Goal: Task Accomplishment & Management: Use online tool/utility

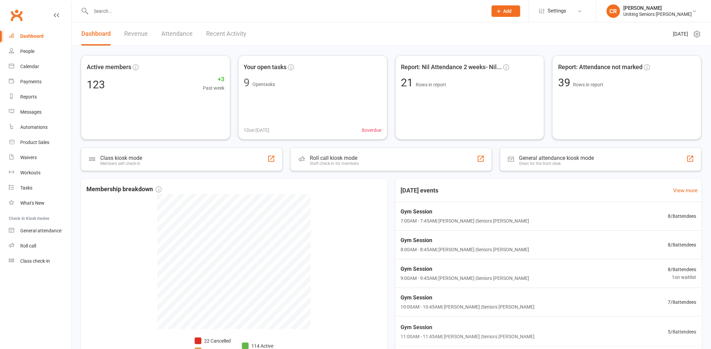
drag, startPoint x: 163, startPoint y: 1, endPoint x: 163, endPoint y: 5, distance: 4.1
click at [163, 1] on div at bounding box center [282, 11] width 402 height 22
click at [163, 9] on input "text" at bounding box center [286, 10] width 394 height 9
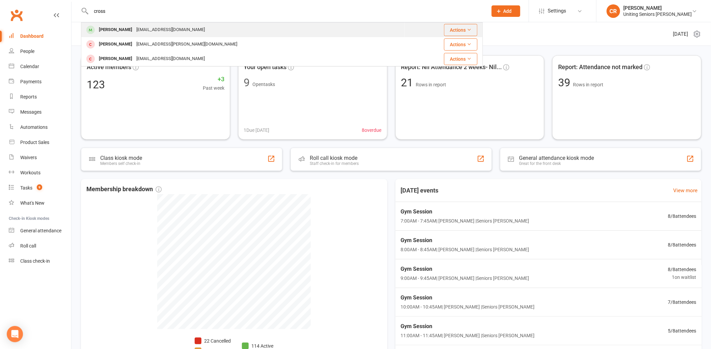
type input "cross"
click at [204, 26] on div "Bronwyn Cross broni_cross@yahoo.com.au" at bounding box center [243, 30] width 322 height 14
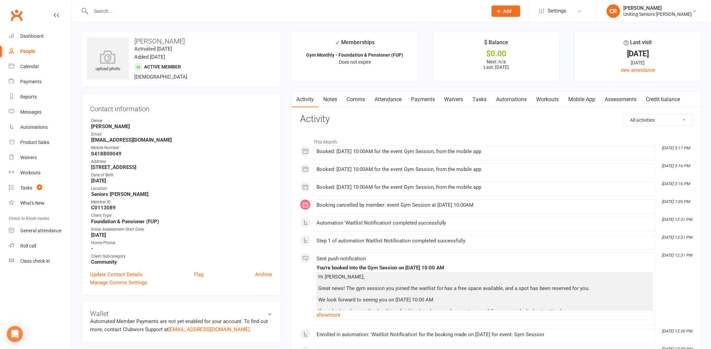
click at [398, 105] on link "Attendance" at bounding box center [388, 100] width 36 height 16
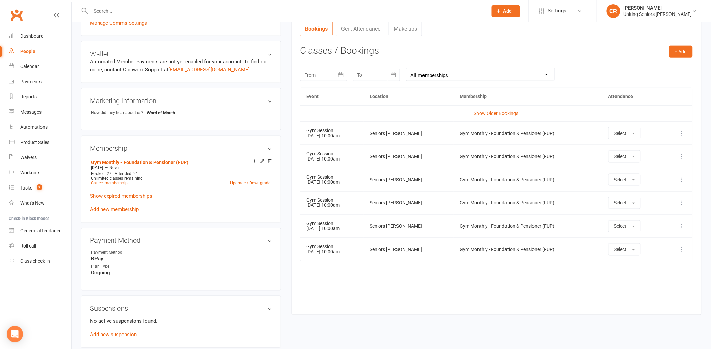
scroll to position [262, 0]
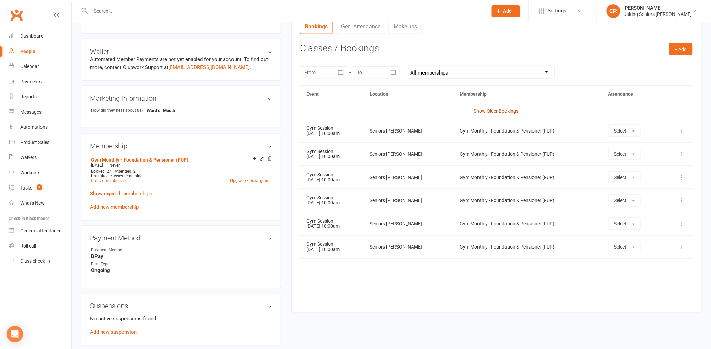
click at [494, 110] on link "Show Older Bookings" at bounding box center [496, 110] width 45 height 5
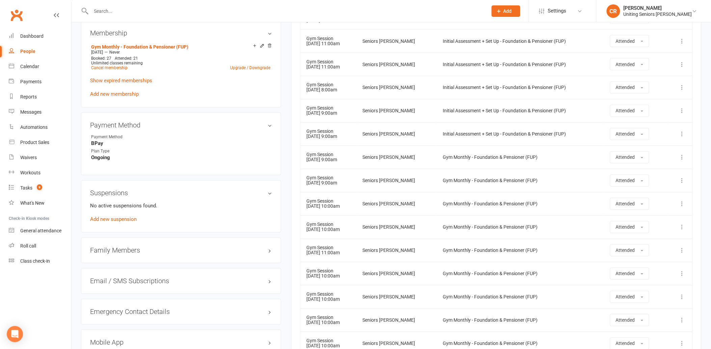
scroll to position [412, 0]
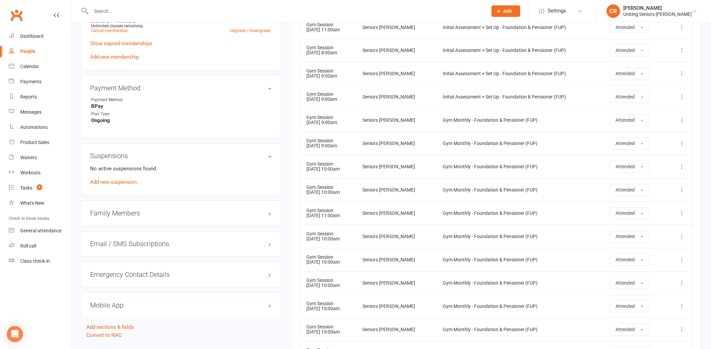
click at [556, 217] on td "Gym Monthly - Foundation & Pensioner (FUP)" at bounding box center [519, 213] width 167 height 23
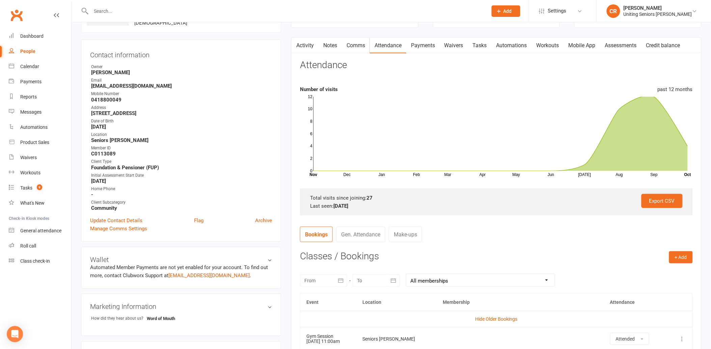
scroll to position [0, 0]
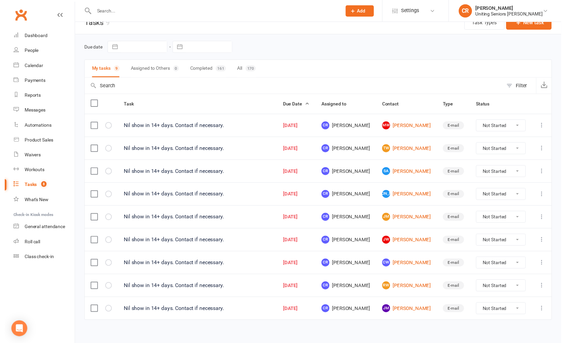
scroll to position [18, 0]
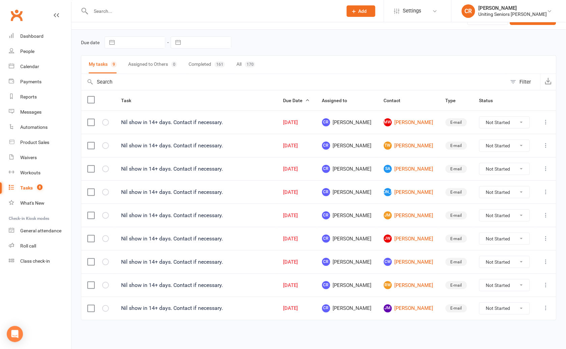
click at [105, 281] on td at bounding box center [98, 284] width 34 height 23
click at [0, 0] on icon "button" at bounding box center [0, 0] width 0 height 0
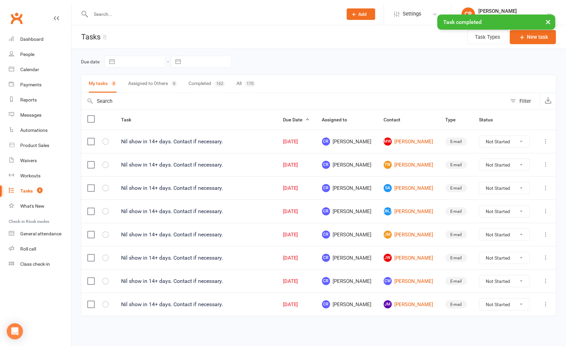
scroll to position [0, 0]
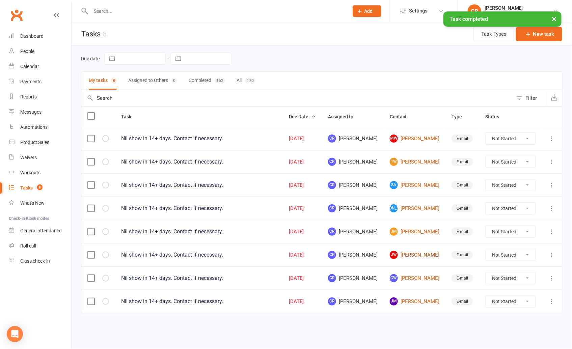
click at [420, 252] on link "JW Judith Whelan" at bounding box center [415, 255] width 50 height 8
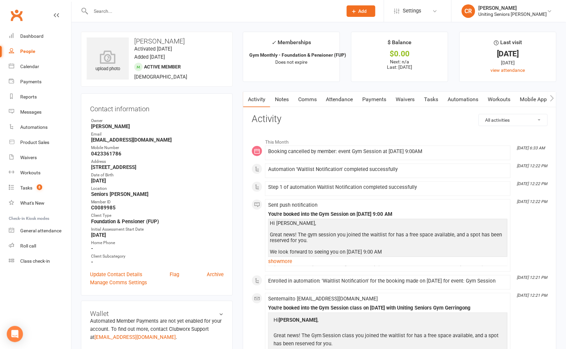
click at [357, 92] on link "Attendance" at bounding box center [339, 100] width 36 height 16
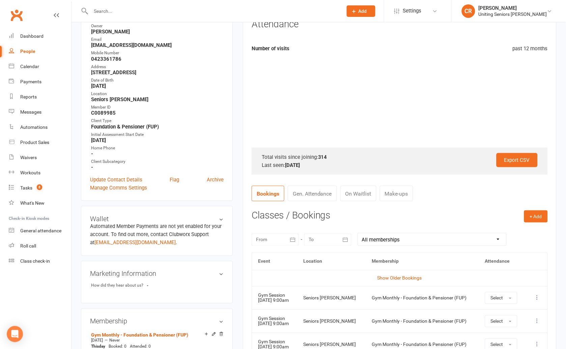
scroll to position [150, 0]
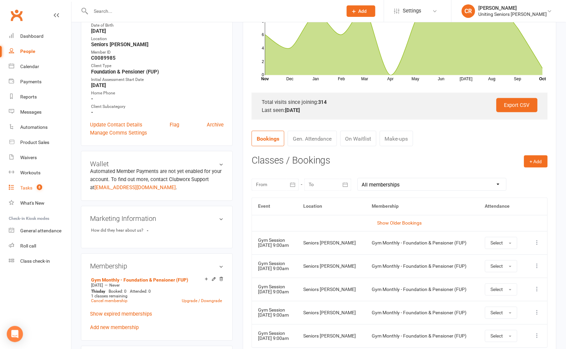
click at [41, 188] on span "8" at bounding box center [39, 187] width 5 height 6
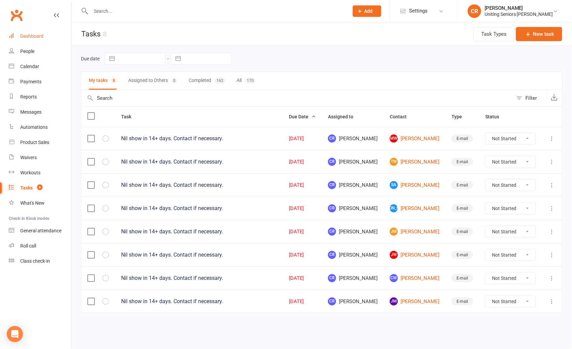
click at [37, 41] on link "Dashboard" at bounding box center [40, 36] width 62 height 15
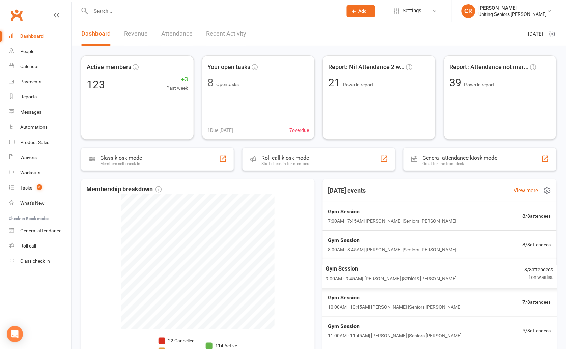
scroll to position [0, 0]
click at [365, 208] on span "Gym Session" at bounding box center [391, 211] width 130 height 9
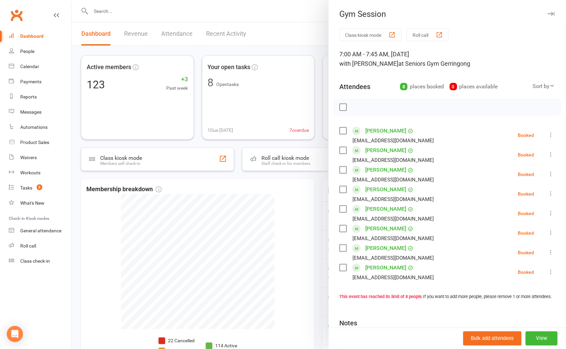
click at [340, 105] on label at bounding box center [343, 107] width 7 height 7
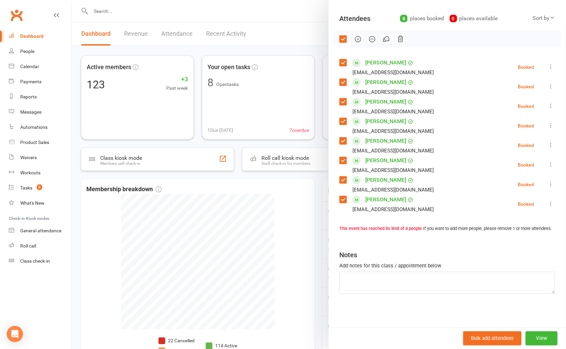
scroll to position [75, 0]
drag, startPoint x: 356, startPoint y: 31, endPoint x: 330, endPoint y: 24, distance: 27.1
click at [356, 35] on icon "button" at bounding box center [357, 38] width 7 height 7
click at [294, 231] on div at bounding box center [318, 174] width 494 height 349
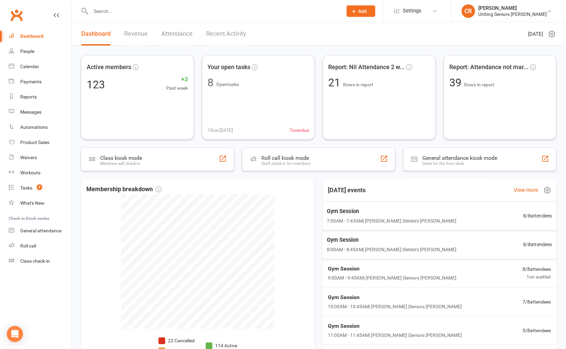
click at [343, 241] on span "Gym Session" at bounding box center [392, 240] width 130 height 9
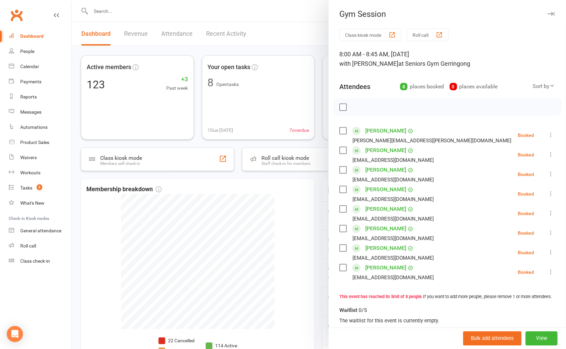
click at [292, 230] on div at bounding box center [318, 174] width 494 height 349
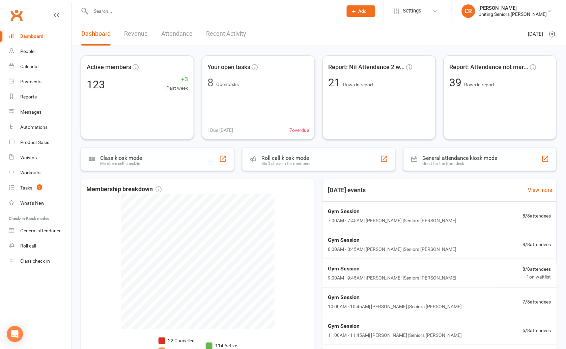
click at [169, 4] on div at bounding box center [209, 11] width 257 height 22
click at [26, 64] on div "Calendar" at bounding box center [29, 66] width 19 height 5
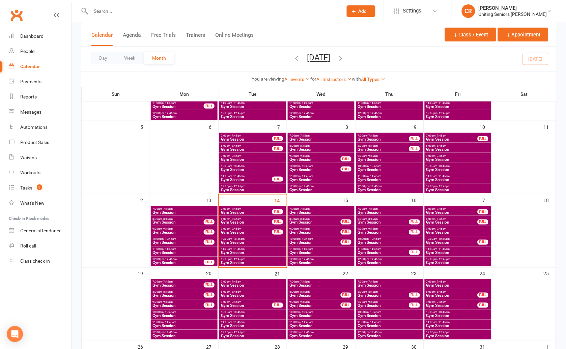
scroll to position [150, 0]
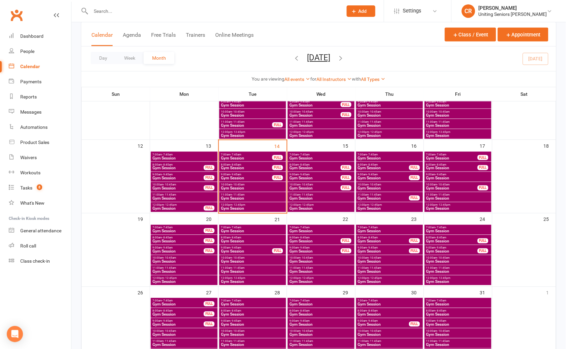
click at [264, 159] on span "Gym Session" at bounding box center [247, 158] width 52 height 4
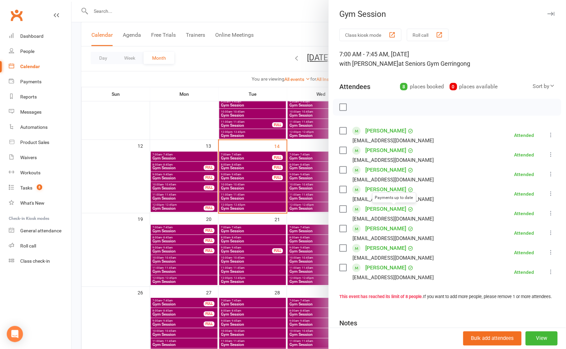
click at [279, 191] on div at bounding box center [318, 174] width 494 height 349
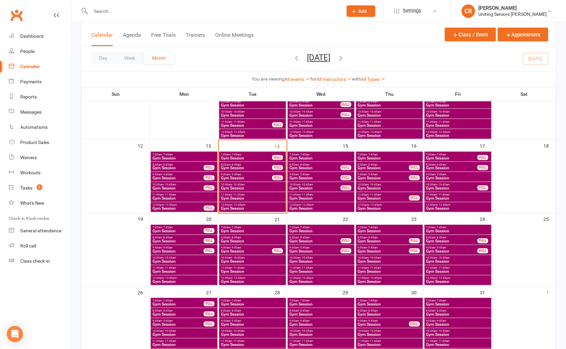
click at [268, 178] on span "Gym Session" at bounding box center [247, 178] width 52 height 4
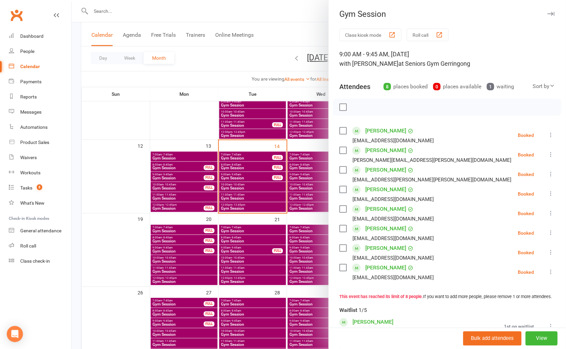
click at [268, 178] on div at bounding box center [318, 174] width 494 height 349
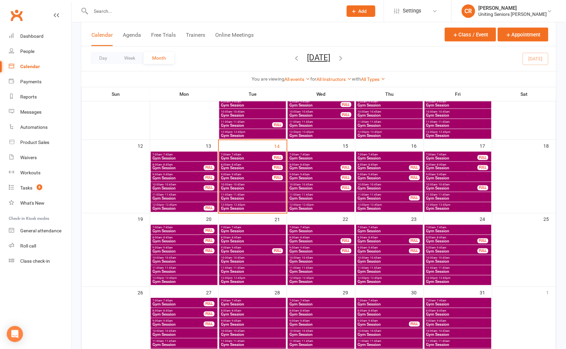
click at [127, 13] on input "text" at bounding box center [213, 10] width 249 height 9
type input "v"
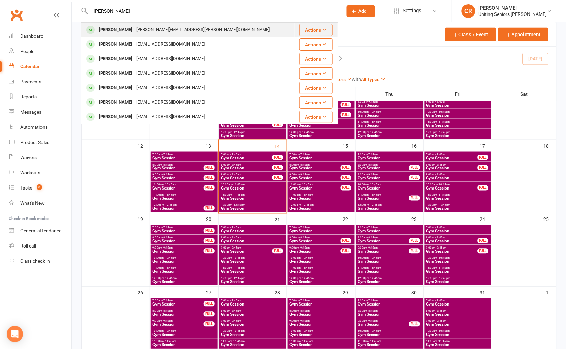
type input "corless"
click at [129, 25] on div "[PERSON_NAME]" at bounding box center [115, 30] width 37 height 10
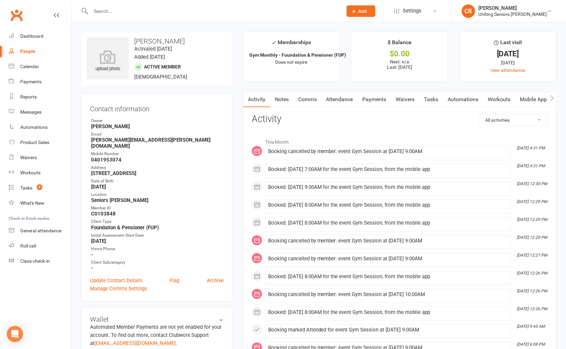
click at [333, 96] on link "Attendance" at bounding box center [339, 100] width 36 height 16
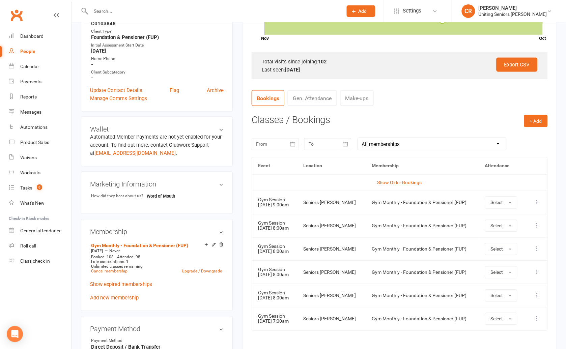
scroll to position [225, 0]
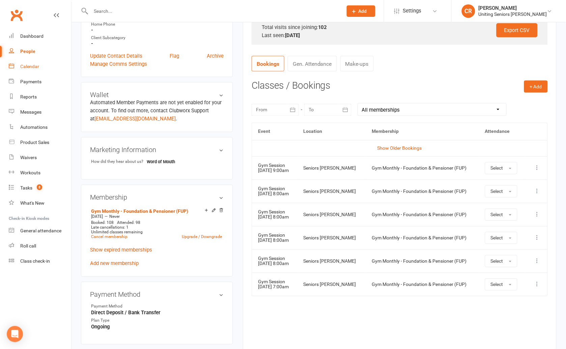
click at [45, 64] on link "Calendar" at bounding box center [40, 66] width 62 height 15
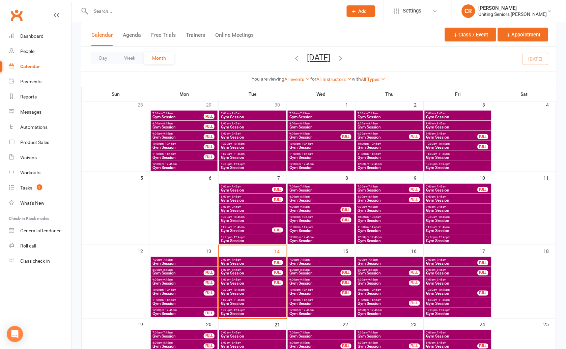
scroll to position [112, 0]
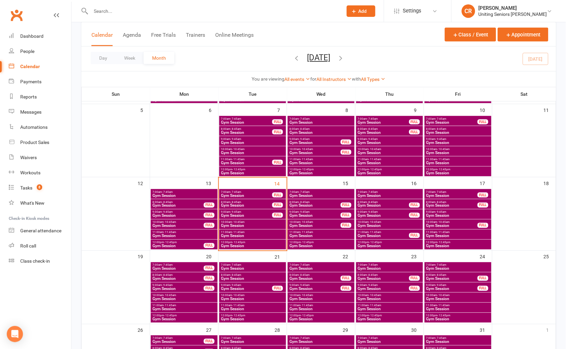
click at [244, 211] on span "9:00am - 9:45am" at bounding box center [247, 212] width 52 height 3
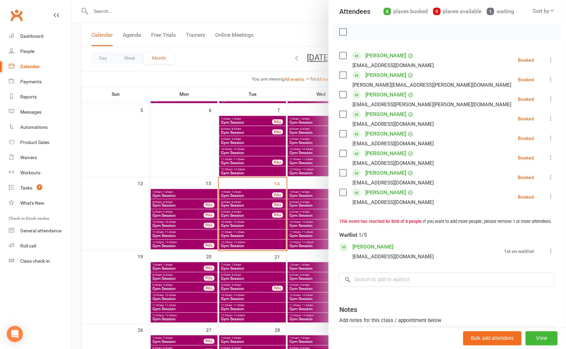
scroll to position [75, 0]
click at [342, 75] on label at bounding box center [343, 75] width 7 height 7
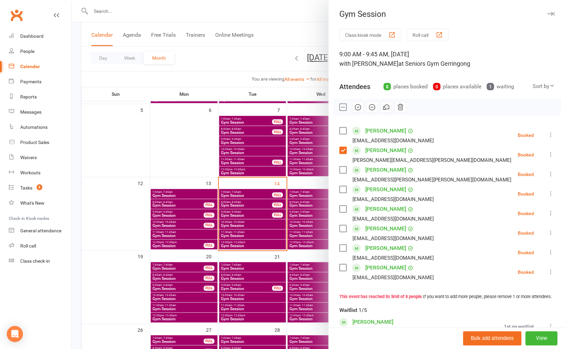
scroll to position [253, 0]
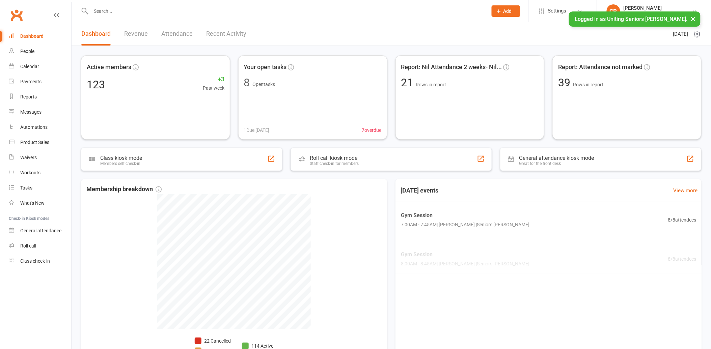
click at [97, 9] on input "text" at bounding box center [286, 10] width 394 height 9
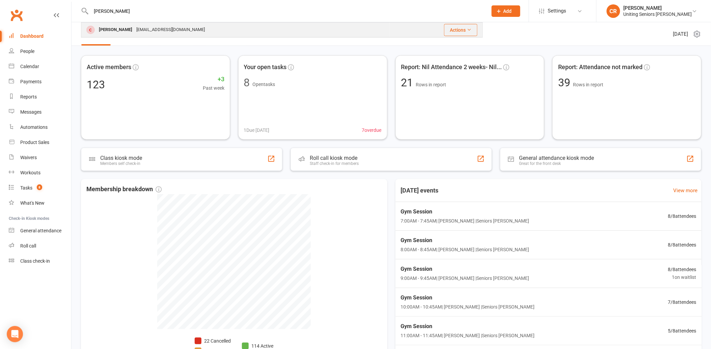
type input "rita"
click at [157, 24] on div "Rita Weiley gordonrita1964@hotmail.com" at bounding box center [235, 30] width 307 height 14
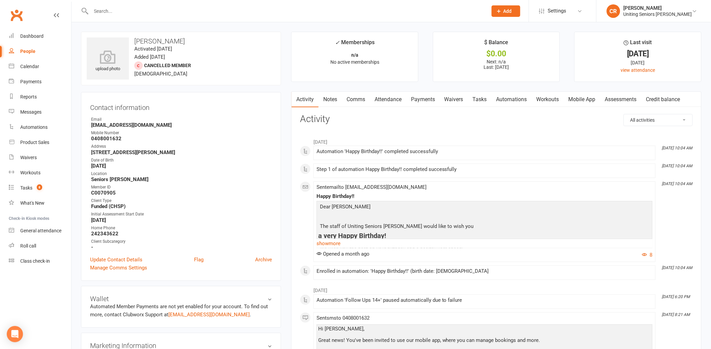
click at [152, 9] on input "text" at bounding box center [286, 10] width 394 height 9
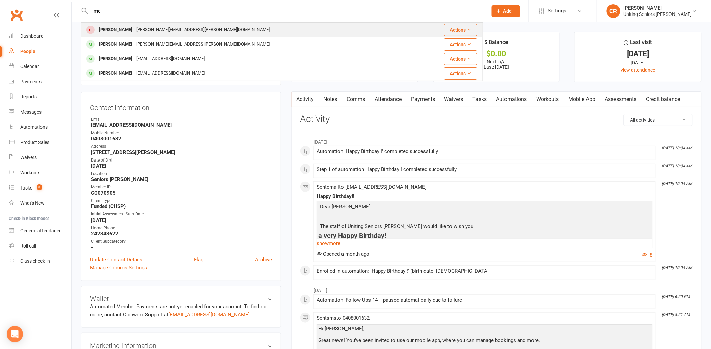
type input "mcil"
click at [150, 27] on div "susie.mcilveen@gmail.com" at bounding box center [202, 30] width 137 height 10
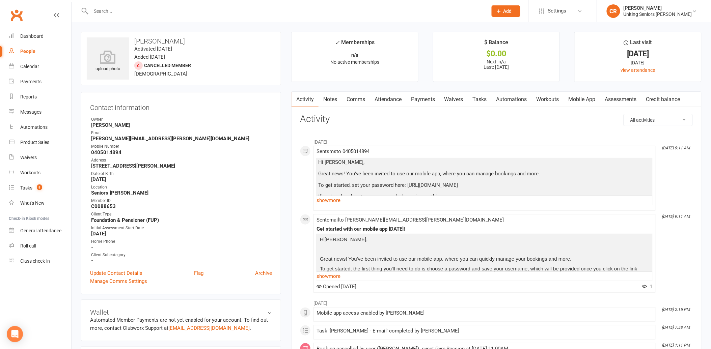
click at [3, 62] on li "Calendar" at bounding box center [35, 66] width 71 height 15
click at [14, 62] on link "Calendar" at bounding box center [40, 66] width 62 height 15
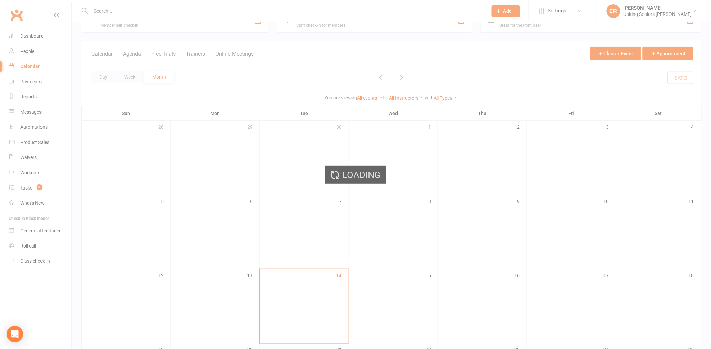
scroll to position [75, 0]
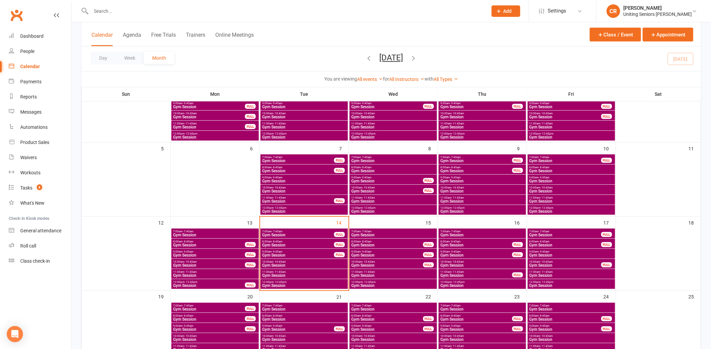
click at [375, 233] on span "Gym Session" at bounding box center [393, 235] width 85 height 4
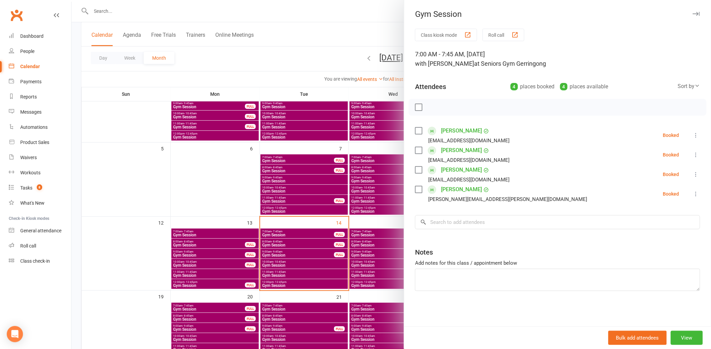
click at [375, 233] on div at bounding box center [390, 174] width 639 height 349
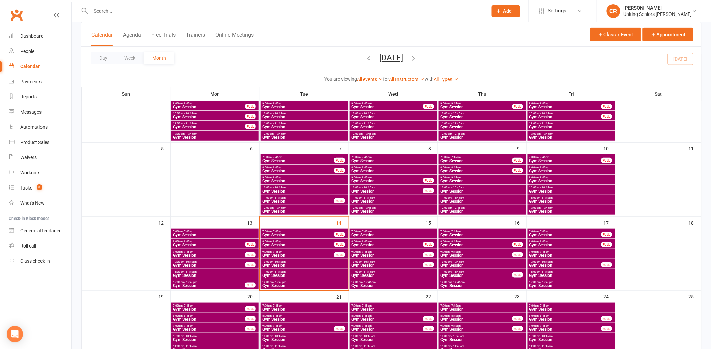
click at [128, 18] on div at bounding box center [282, 11] width 402 height 22
click at [127, 13] on input "text" at bounding box center [286, 10] width 394 height 9
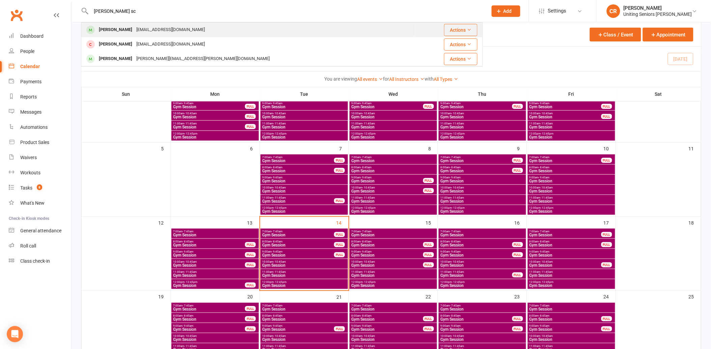
type input "penny sc"
click at [129, 26] on div "[PERSON_NAME]" at bounding box center [115, 30] width 37 height 10
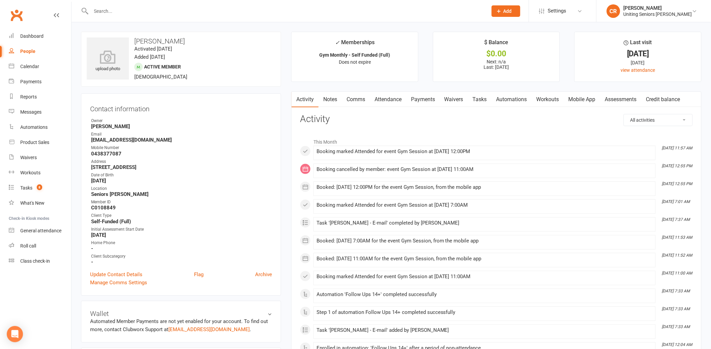
click at [380, 97] on link "Attendance" at bounding box center [388, 100] width 36 height 16
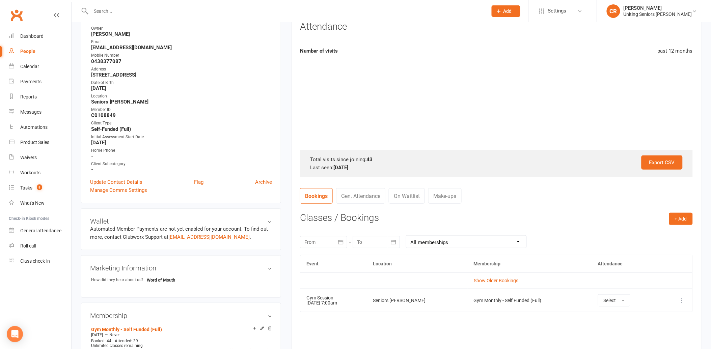
scroll to position [187, 0]
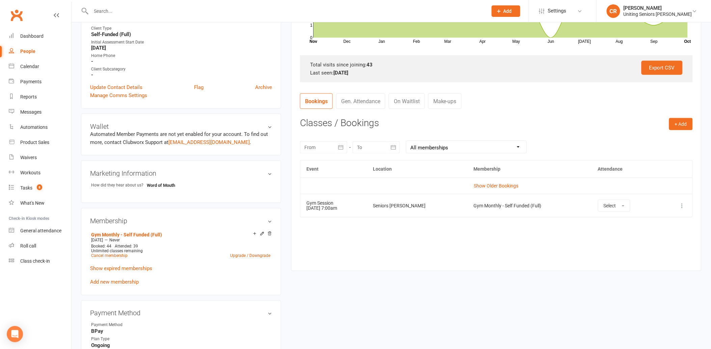
click at [118, 16] on div at bounding box center [282, 11] width 402 height 22
click at [117, 11] on input "text" at bounding box center [286, 10] width 394 height 9
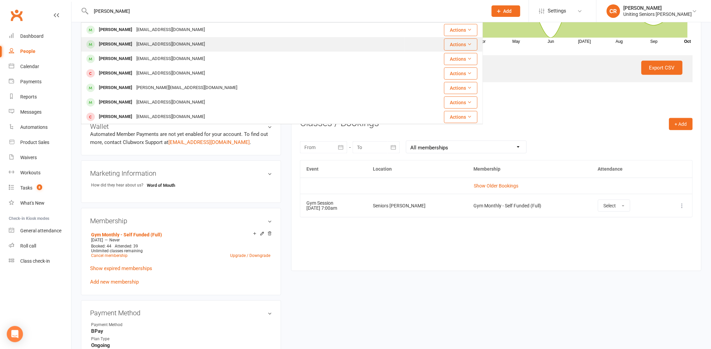
type input "carter"
click at [134, 42] on div "[EMAIL_ADDRESS][DOMAIN_NAME]" at bounding box center [170, 44] width 73 height 10
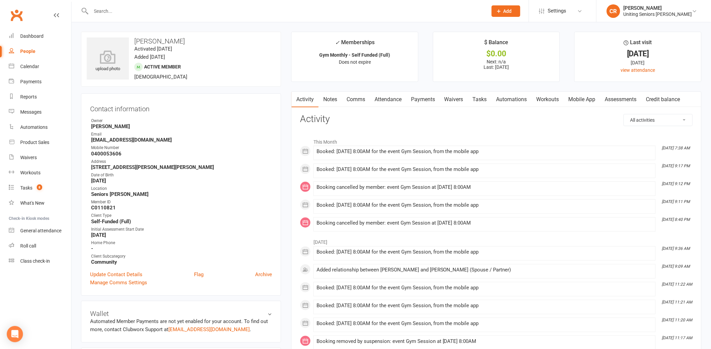
click at [380, 98] on link "Attendance" at bounding box center [388, 100] width 36 height 16
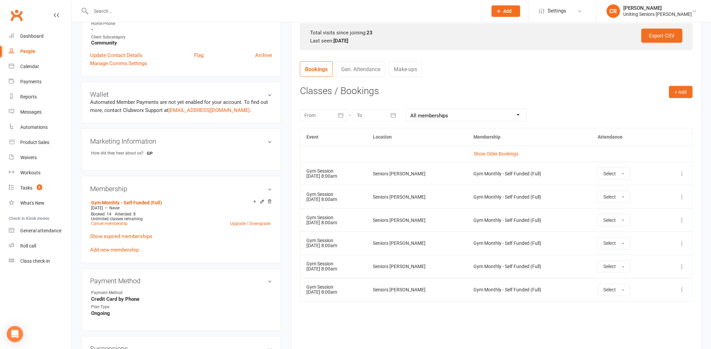
scroll to position [262, 0]
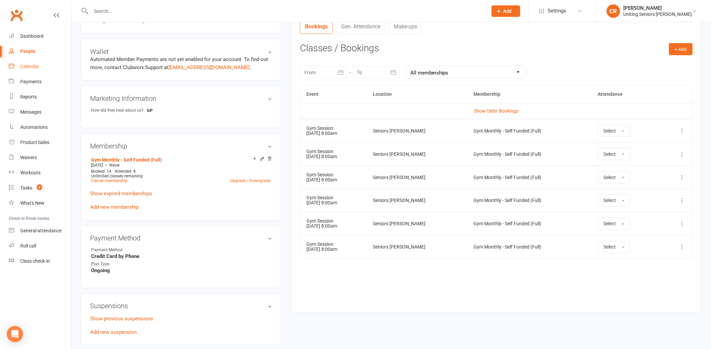
click at [23, 69] on div "Calendar" at bounding box center [29, 66] width 19 height 5
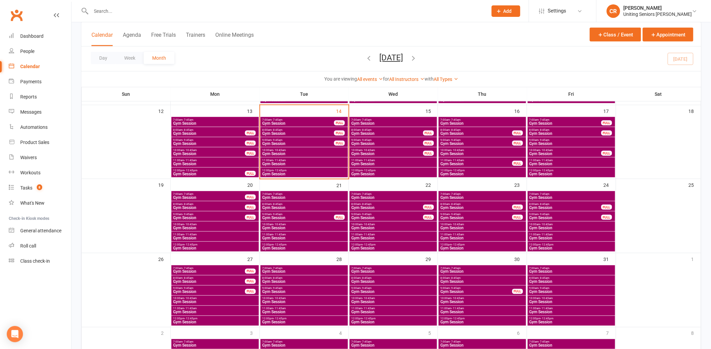
scroll to position [187, 0]
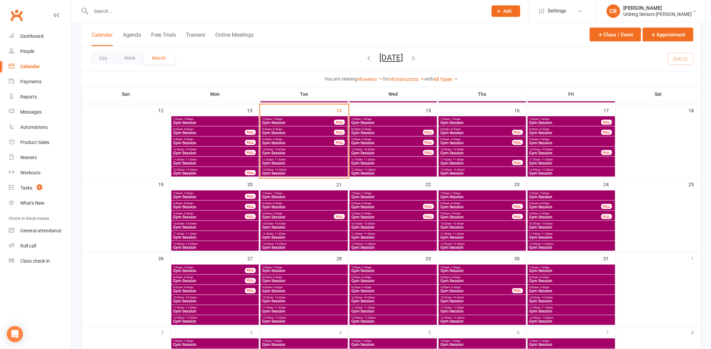
click at [287, 141] on span "Gym Session" at bounding box center [298, 143] width 73 height 4
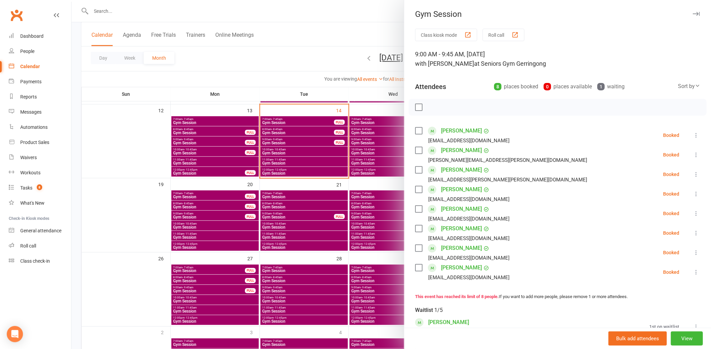
click at [416, 150] on label at bounding box center [418, 150] width 7 height 7
click at [476, 110] on icon "button" at bounding box center [475, 107] width 7 height 7
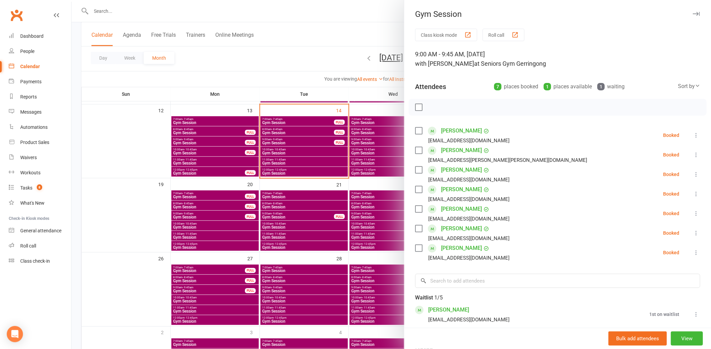
click at [313, 133] on div at bounding box center [390, 174] width 639 height 349
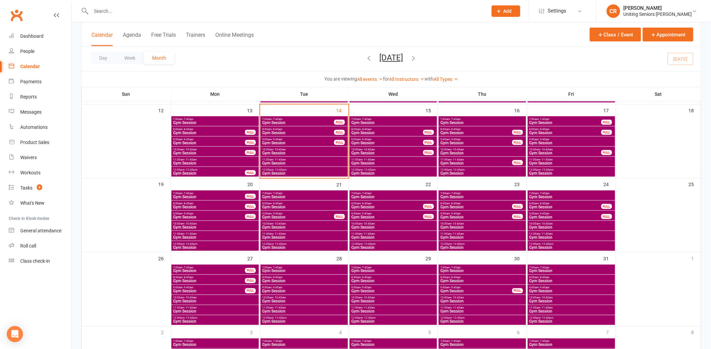
click at [312, 144] on span "Gym Session" at bounding box center [298, 143] width 73 height 4
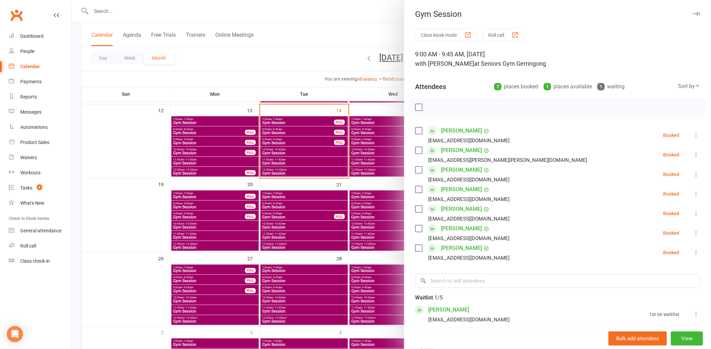
click at [312, 137] on div at bounding box center [390, 174] width 639 height 349
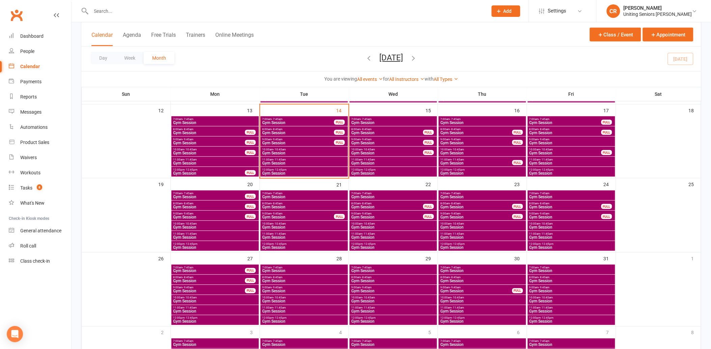
click at [312, 131] on span "Gym Session" at bounding box center [298, 133] width 73 height 4
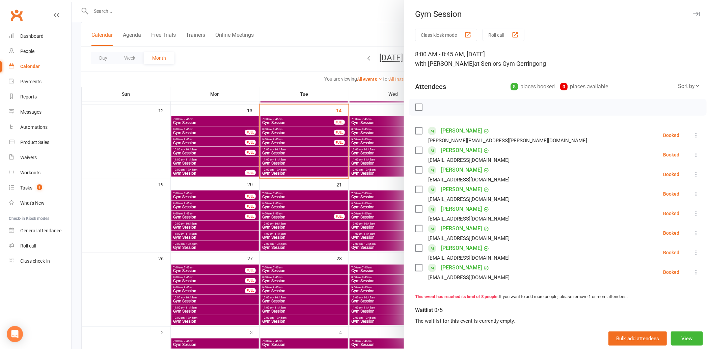
click at [257, 96] on div at bounding box center [390, 174] width 639 height 349
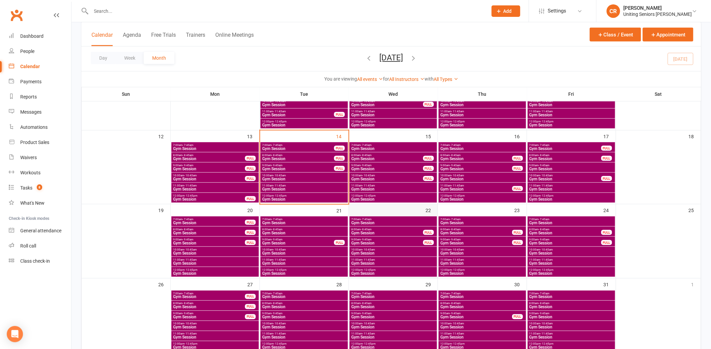
scroll to position [150, 0]
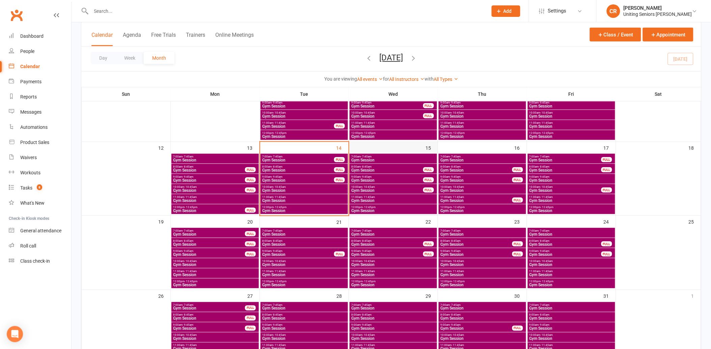
click at [409, 152] on div "15" at bounding box center [393, 178] width 89 height 73
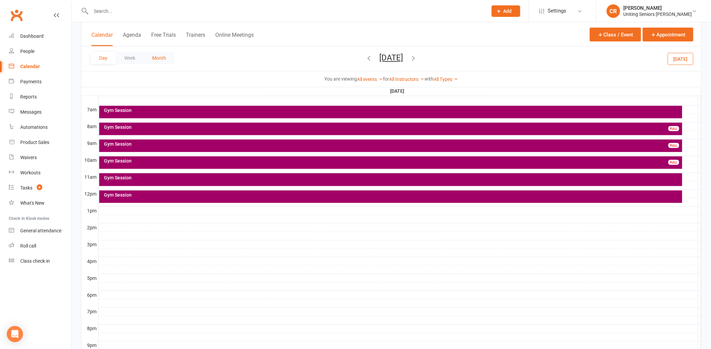
click at [169, 52] on button "Month" at bounding box center [159, 58] width 31 height 12
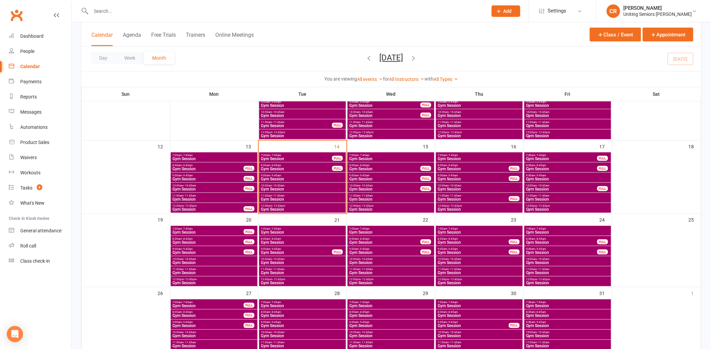
click at [388, 157] on span "Gym Session" at bounding box center [391, 159] width 84 height 4
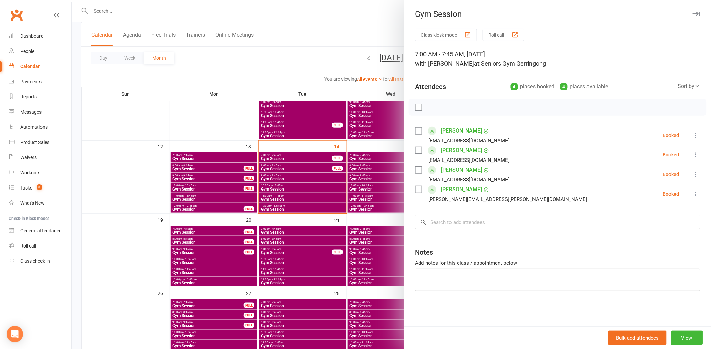
click at [388, 157] on div at bounding box center [390, 174] width 639 height 349
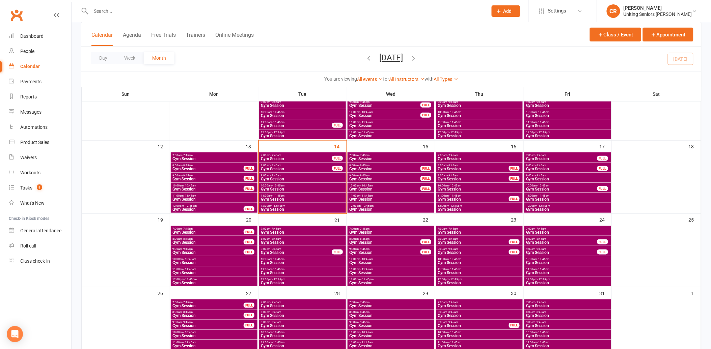
click at [450, 159] on span "Gym Session" at bounding box center [479, 159] width 84 height 4
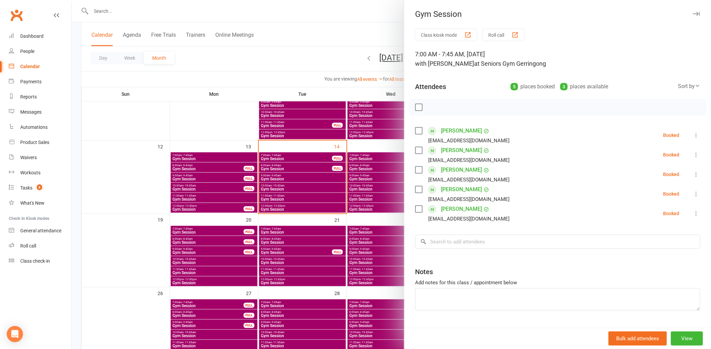
click at [360, 177] on div at bounding box center [390, 174] width 639 height 349
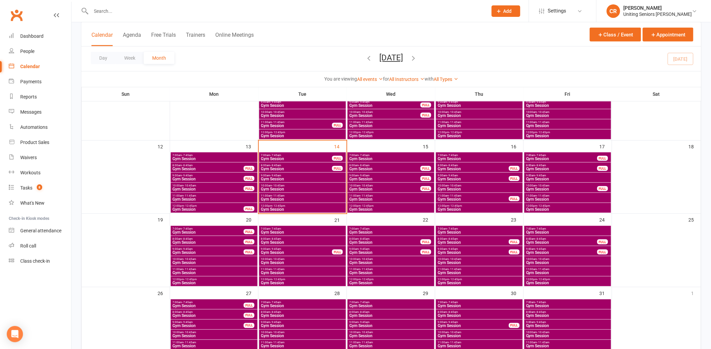
click at [569, 159] on span "Gym Session" at bounding box center [561, 159] width 72 height 4
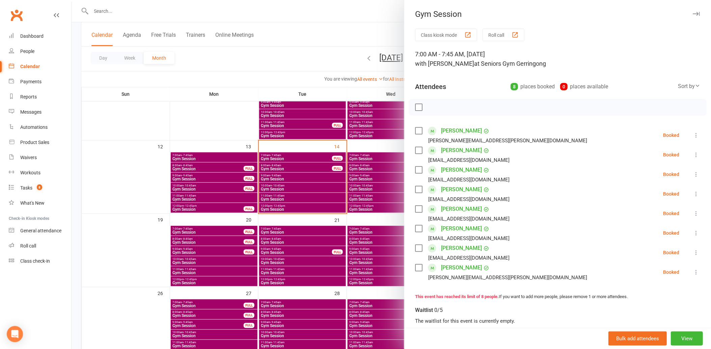
click at [337, 187] on div at bounding box center [390, 174] width 639 height 349
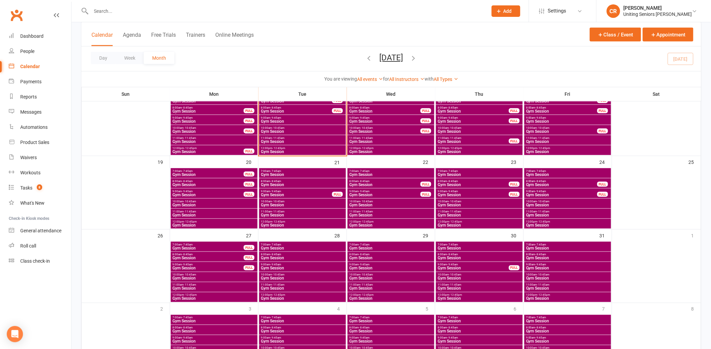
scroll to position [256, 0]
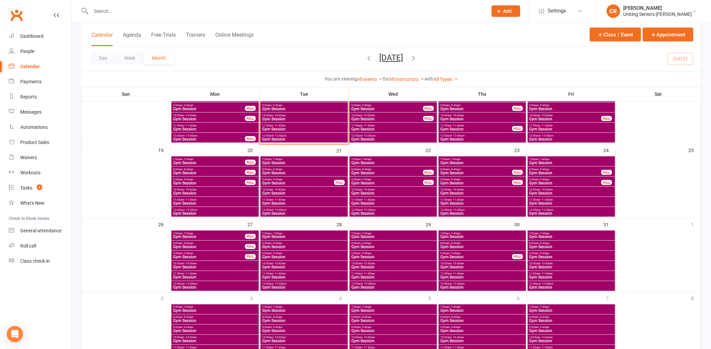
scroll to position [223, 0]
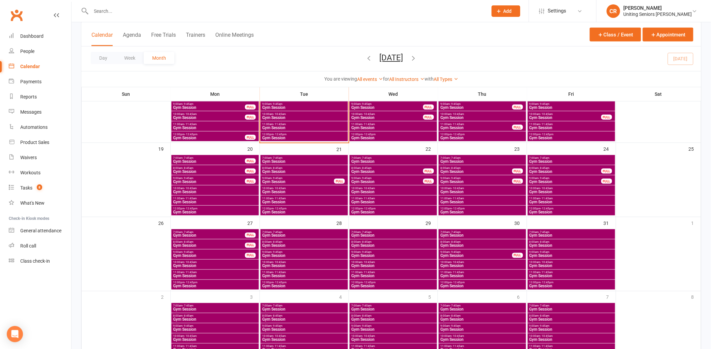
click at [273, 160] on span "Gym Session" at bounding box center [304, 162] width 85 height 4
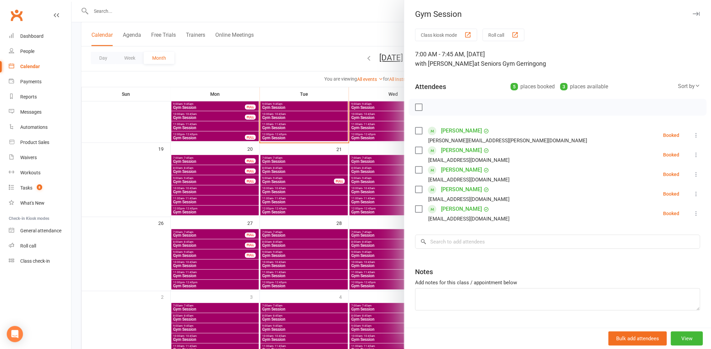
click at [273, 160] on div at bounding box center [390, 174] width 639 height 349
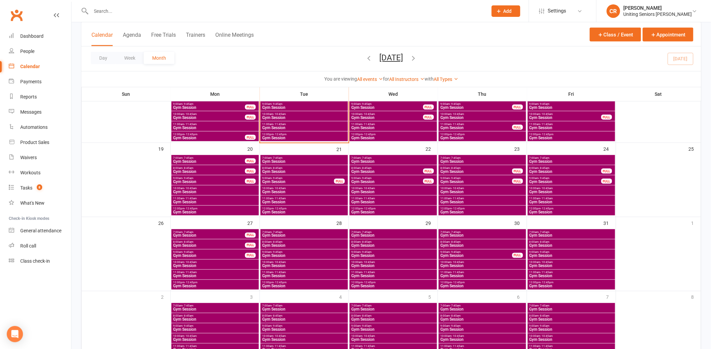
click at [278, 170] on span "Gym Session" at bounding box center [304, 172] width 85 height 4
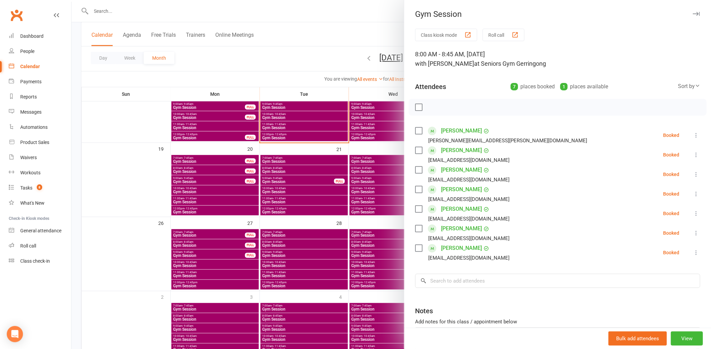
click at [278, 170] on div at bounding box center [390, 174] width 639 height 349
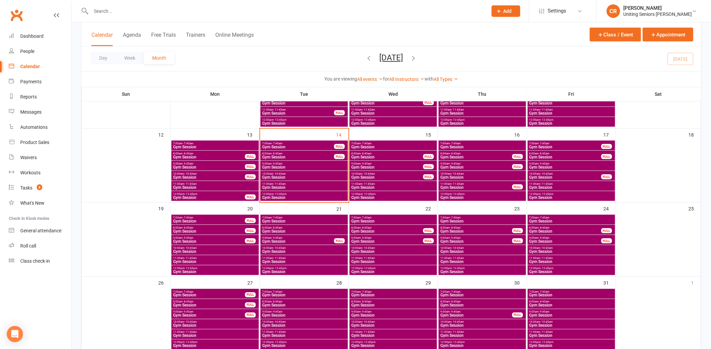
scroll to position [110, 0]
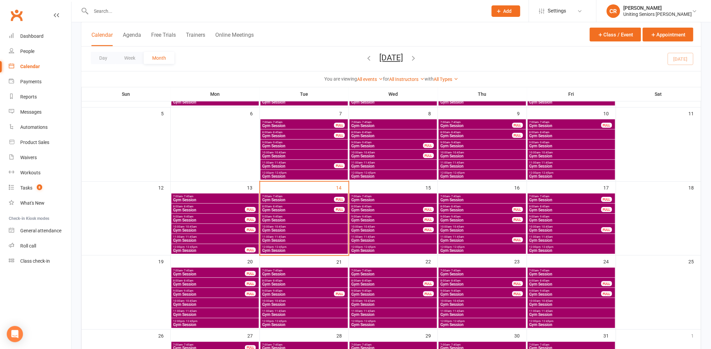
click at [287, 208] on span "Gym Session" at bounding box center [298, 210] width 73 height 4
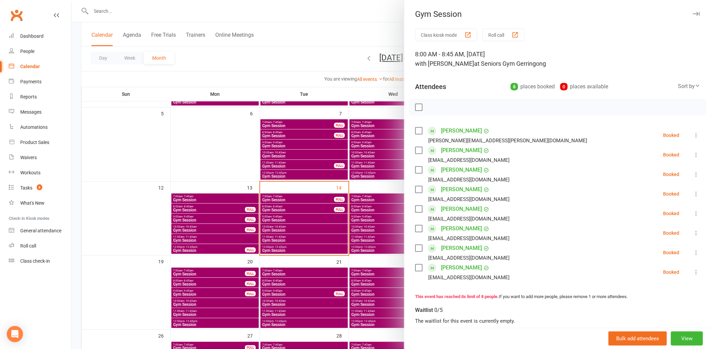
scroll to position [223, 0]
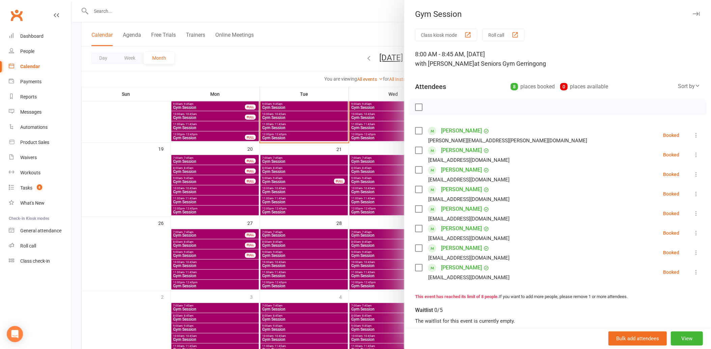
click at [305, 205] on div at bounding box center [390, 174] width 639 height 349
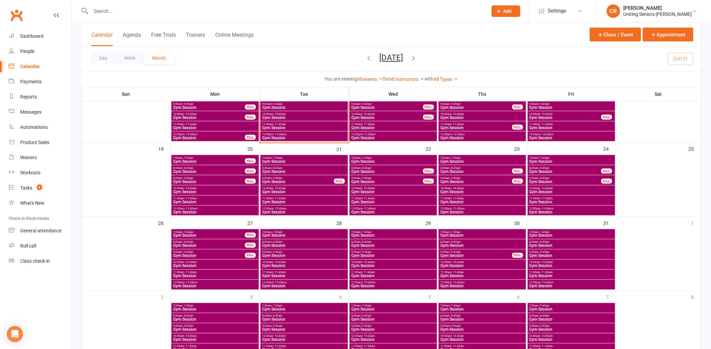
scroll to position [110, 0]
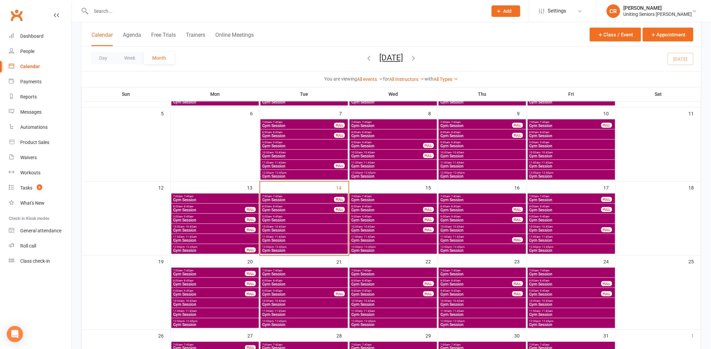
click at [313, 200] on span "Gym Session" at bounding box center [298, 200] width 73 height 4
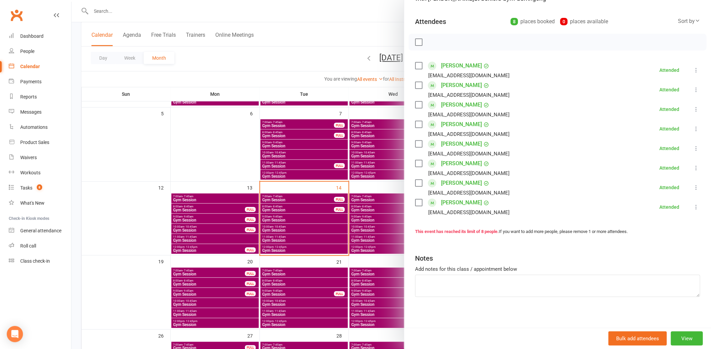
scroll to position [68, 0]
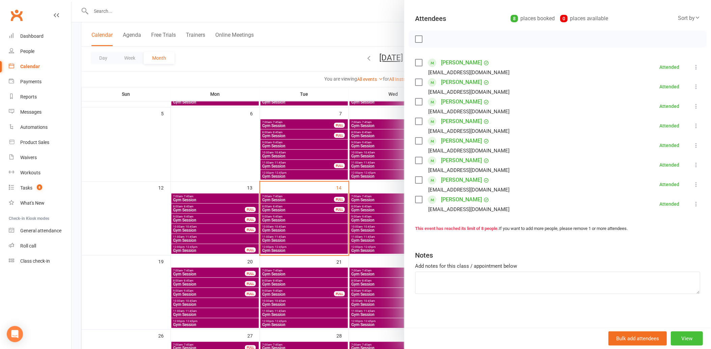
click at [679, 339] on button "View" at bounding box center [686, 338] width 32 height 14
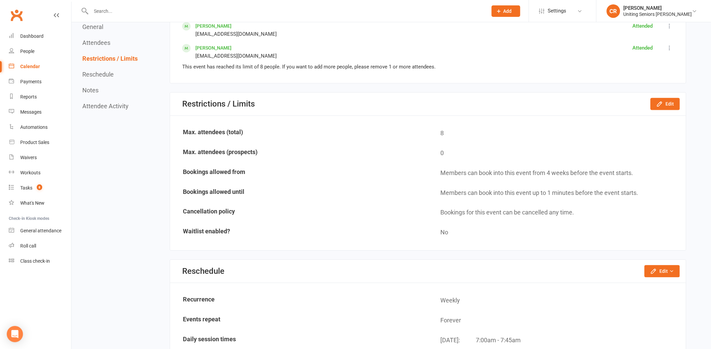
scroll to position [487, 0]
click at [659, 103] on icon "button" at bounding box center [659, 104] width 7 height 7
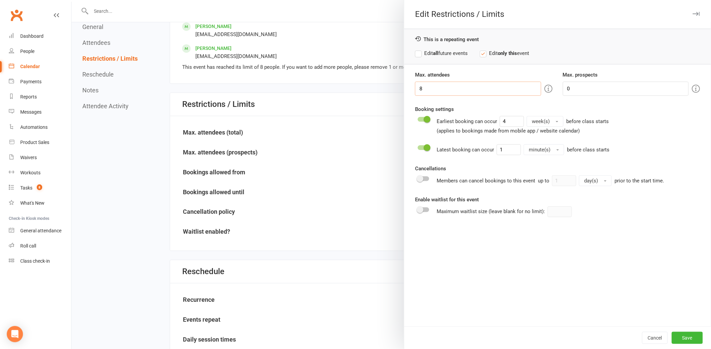
drag, startPoint x: 446, startPoint y: 89, endPoint x: 260, endPoint y: 99, distance: 186.4
click at [381, 0] on div "Edit Restrictions / Limits This is a repeating event Edit all future events Edi…" at bounding box center [390, 0] width 639 height 0
type input "9"
click at [685, 336] on button "Save" at bounding box center [686, 338] width 31 height 12
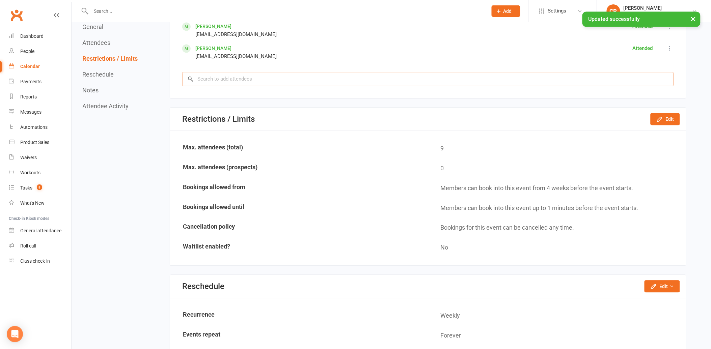
click at [253, 73] on input "search" at bounding box center [427, 79] width 491 height 14
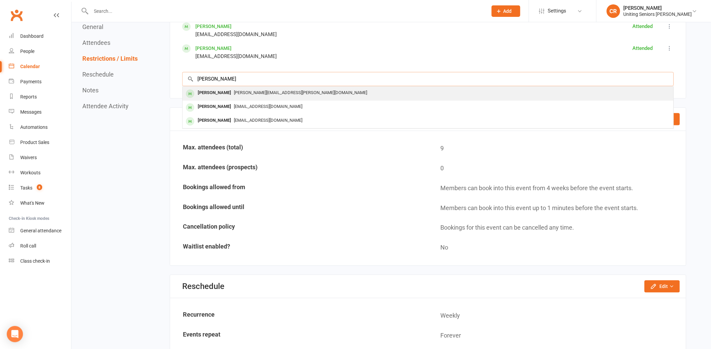
type input "[PERSON_NAME]"
click at [229, 91] on div "[PERSON_NAME]" at bounding box center [214, 93] width 39 height 10
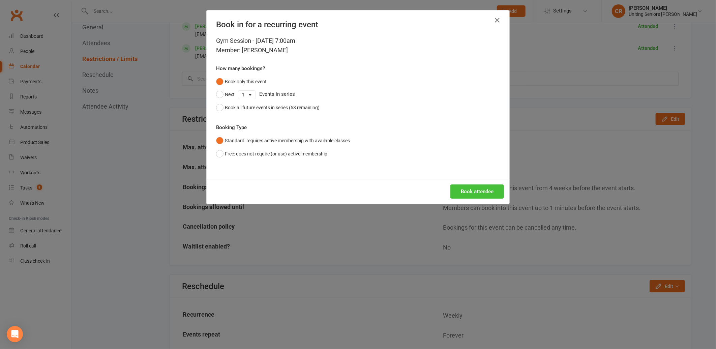
click at [463, 185] on button "Book attendee" at bounding box center [478, 191] width 54 height 14
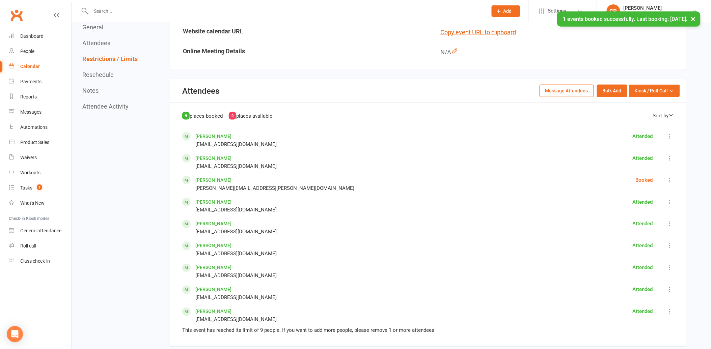
scroll to position [225, 0]
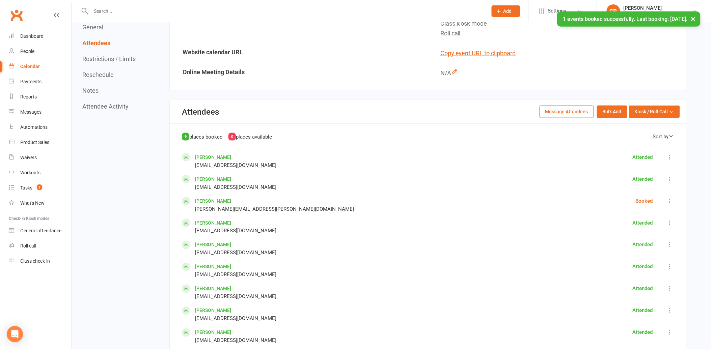
click at [672, 198] on icon at bounding box center [669, 201] width 7 height 7
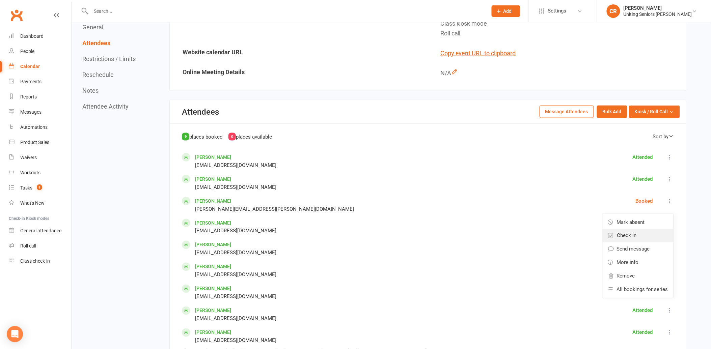
click at [636, 232] on span "Check in" at bounding box center [627, 236] width 20 height 8
click at [38, 67] on div "Calendar" at bounding box center [30, 66] width 20 height 5
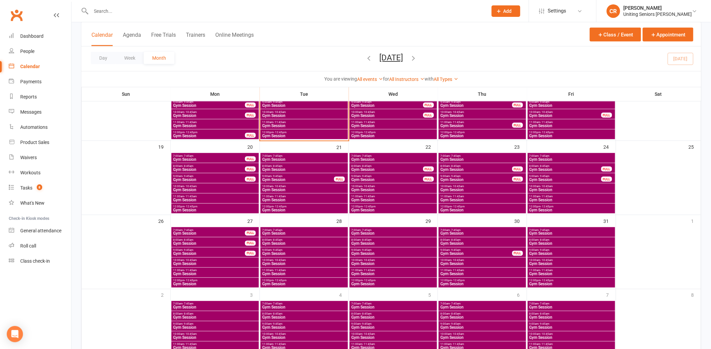
scroll to position [150, 0]
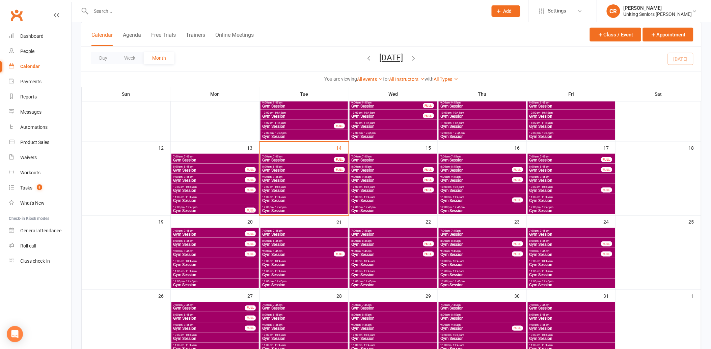
click at [272, 159] on span "Gym Session" at bounding box center [298, 160] width 73 height 4
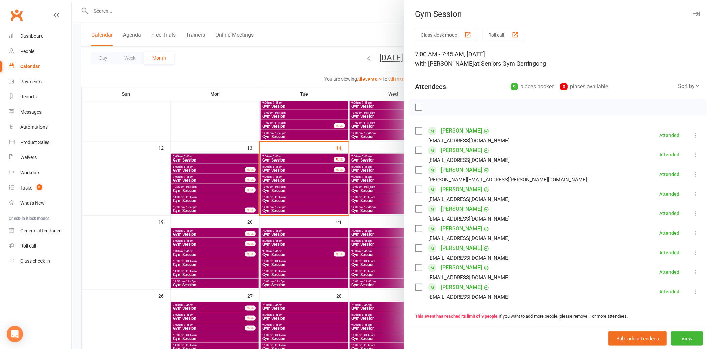
click at [280, 169] on div at bounding box center [390, 174] width 639 height 349
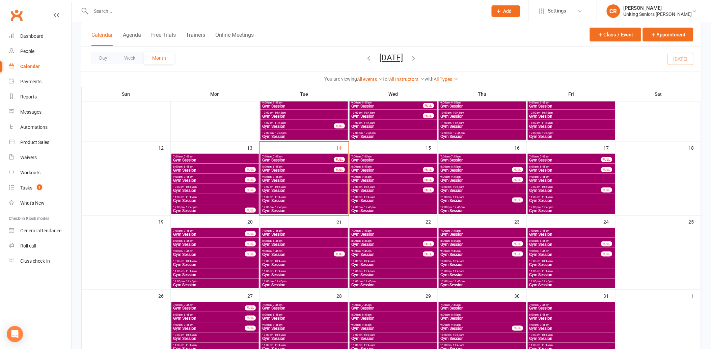
click at [280, 169] on span "Gym Session" at bounding box center [298, 170] width 73 height 4
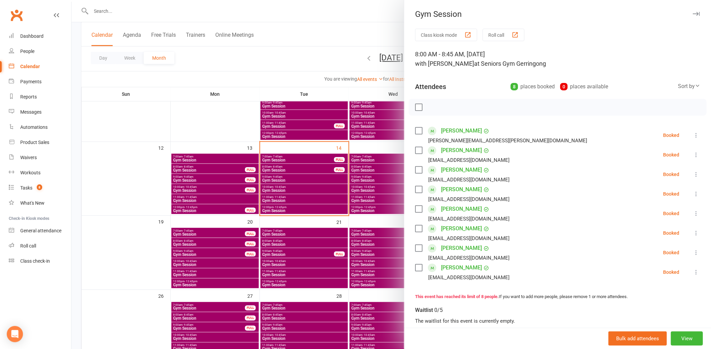
click at [280, 169] on div at bounding box center [390, 174] width 639 height 349
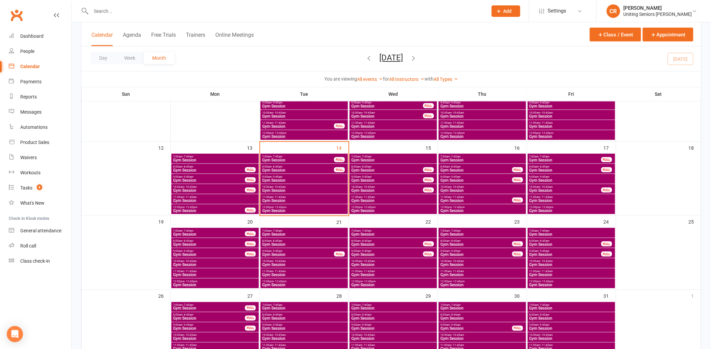
click at [278, 180] on span "Gym Session" at bounding box center [304, 180] width 85 height 4
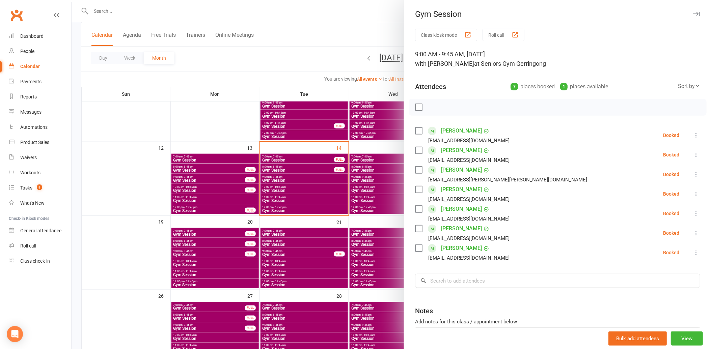
click at [237, 131] on div at bounding box center [390, 174] width 639 height 349
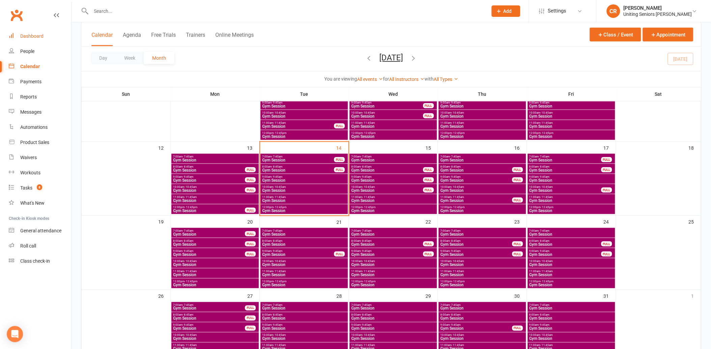
click at [34, 34] on div "Dashboard" at bounding box center [31, 35] width 23 height 5
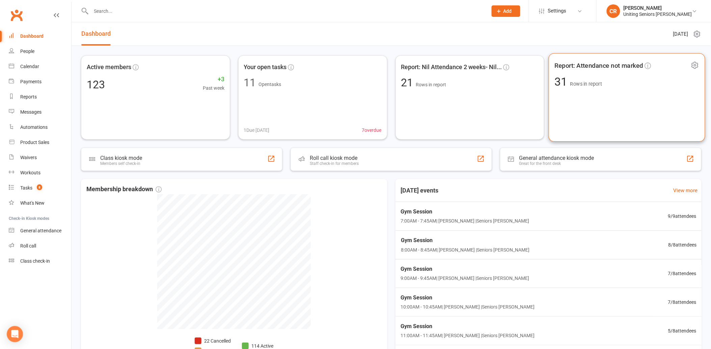
click at [603, 108] on div "Report: Attendance not marked 31 Rows in report" at bounding box center [626, 97] width 156 height 89
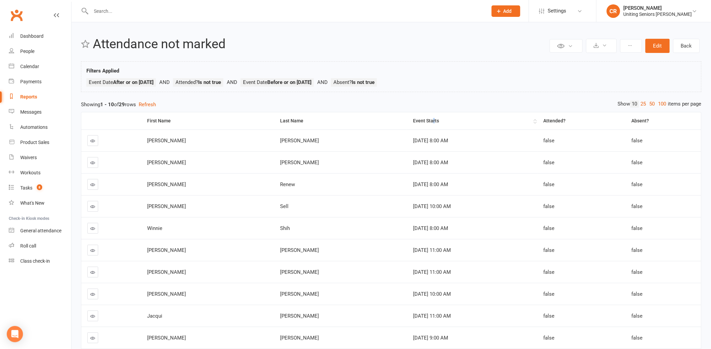
click at [413, 123] on div "Event Starts" at bounding box center [472, 120] width 119 height 5
click at [42, 70] on link "Calendar" at bounding box center [40, 66] width 62 height 15
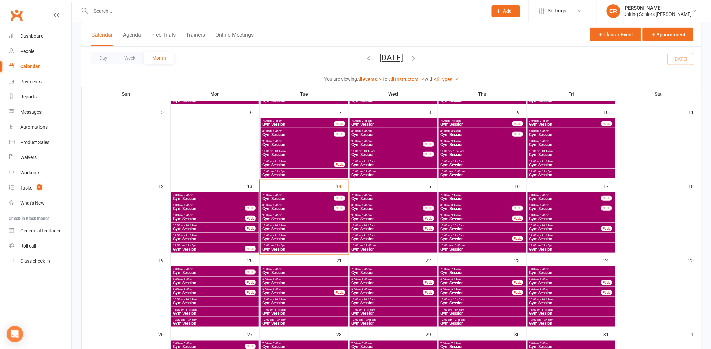
scroll to position [112, 0]
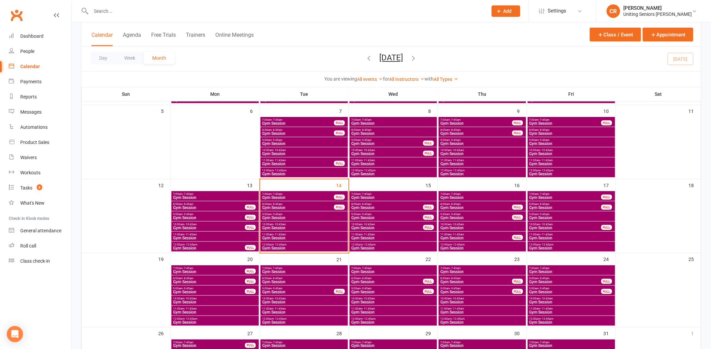
click at [238, 247] on span "Gym Session" at bounding box center [209, 248] width 73 height 4
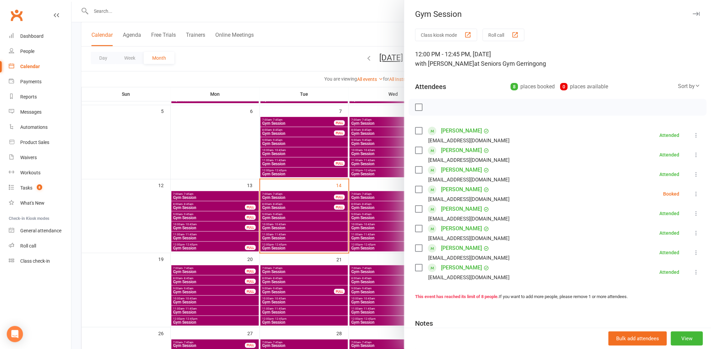
click at [417, 189] on label at bounding box center [418, 189] width 7 height 7
